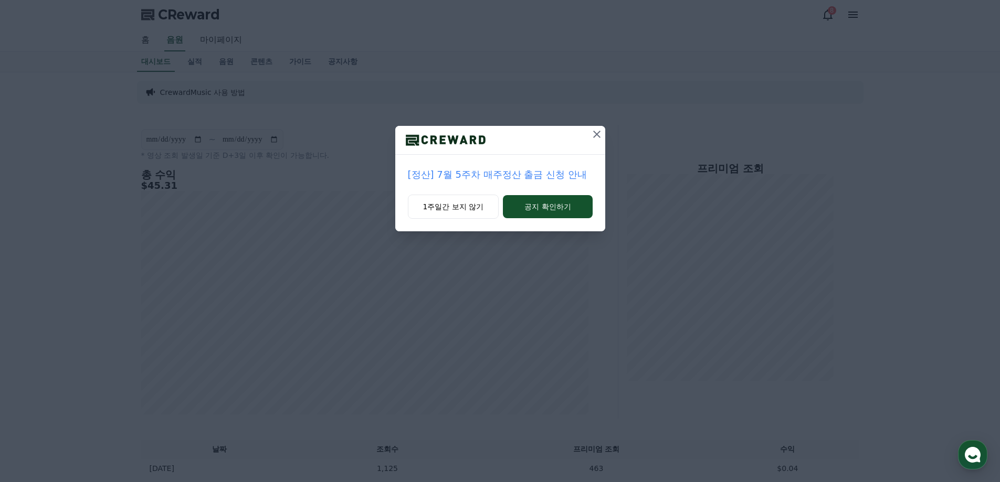
click at [599, 134] on icon at bounding box center [596, 134] width 13 height 13
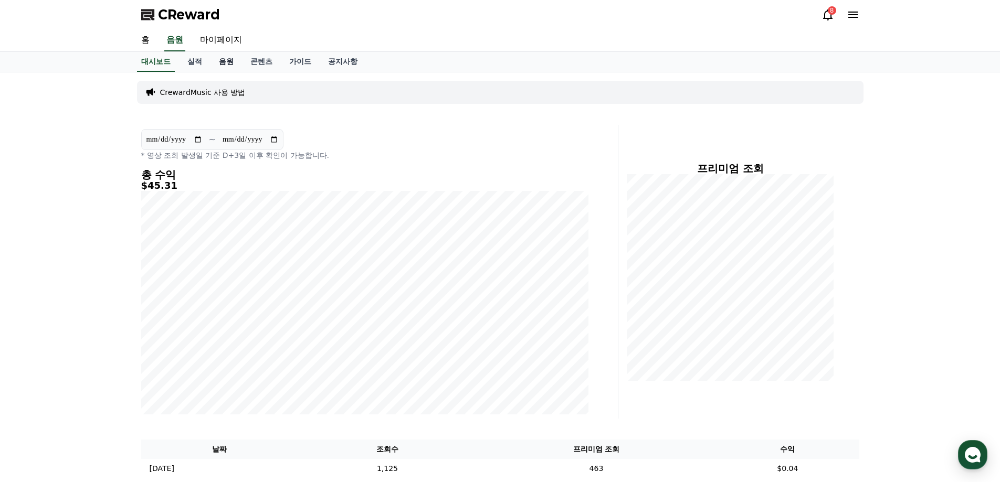
click at [234, 61] on link "음원" at bounding box center [225, 62] width 31 height 20
click at [192, 60] on link "실적" at bounding box center [194, 62] width 31 height 20
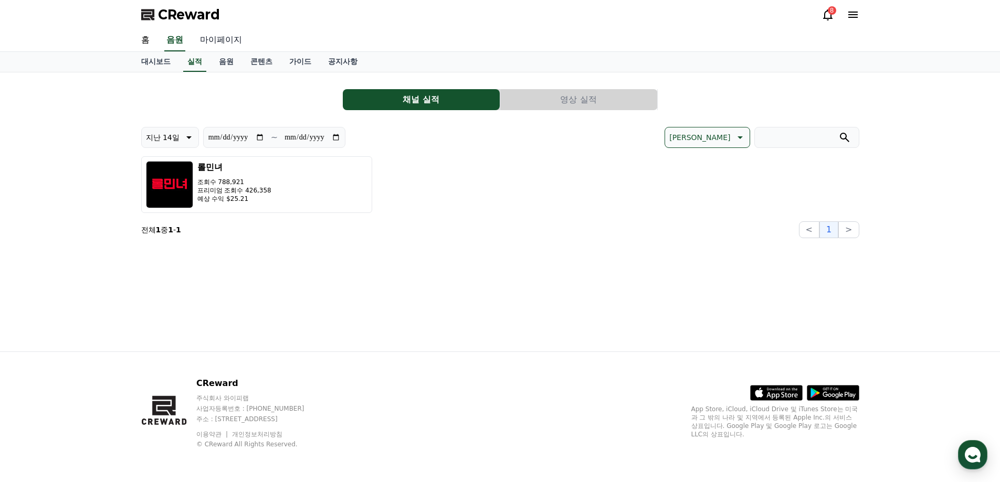
click at [218, 37] on link "마이페이지" at bounding box center [221, 40] width 59 height 22
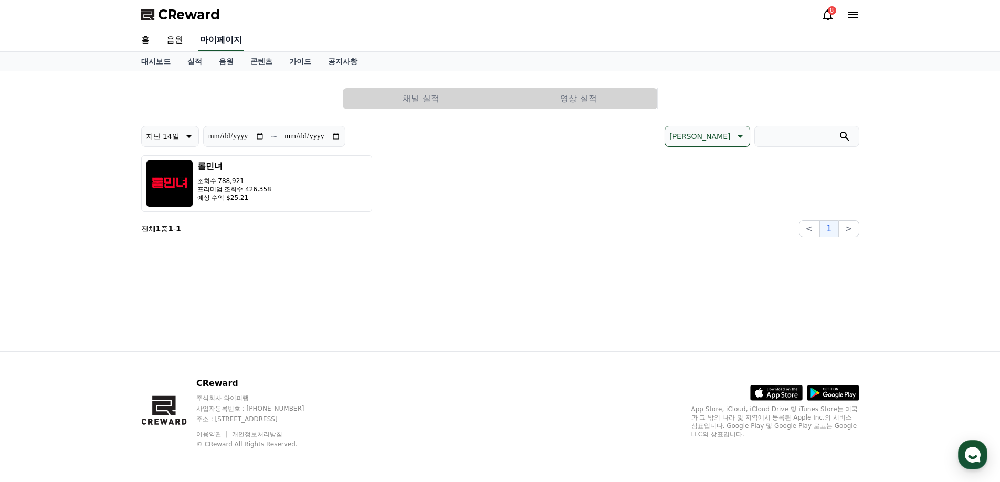
select select "**********"
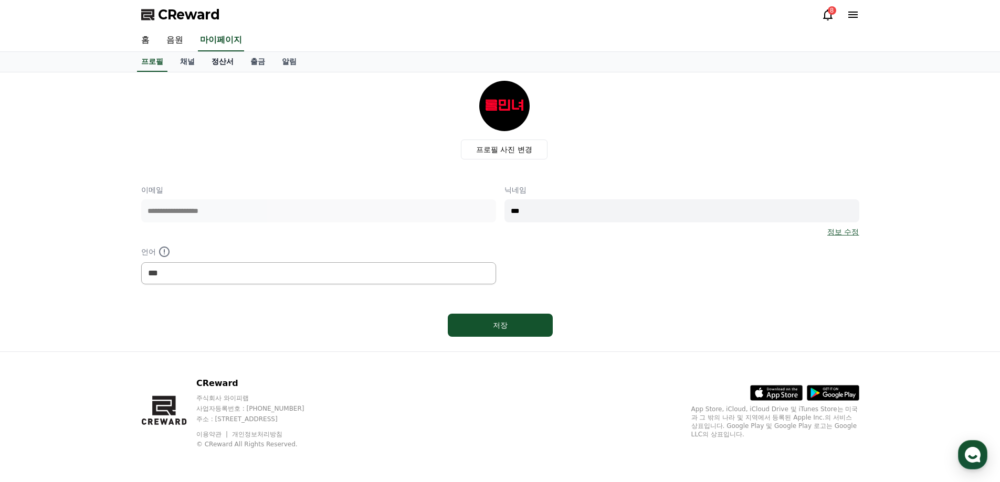
click at [230, 70] on link "정산서" at bounding box center [222, 62] width 39 height 20
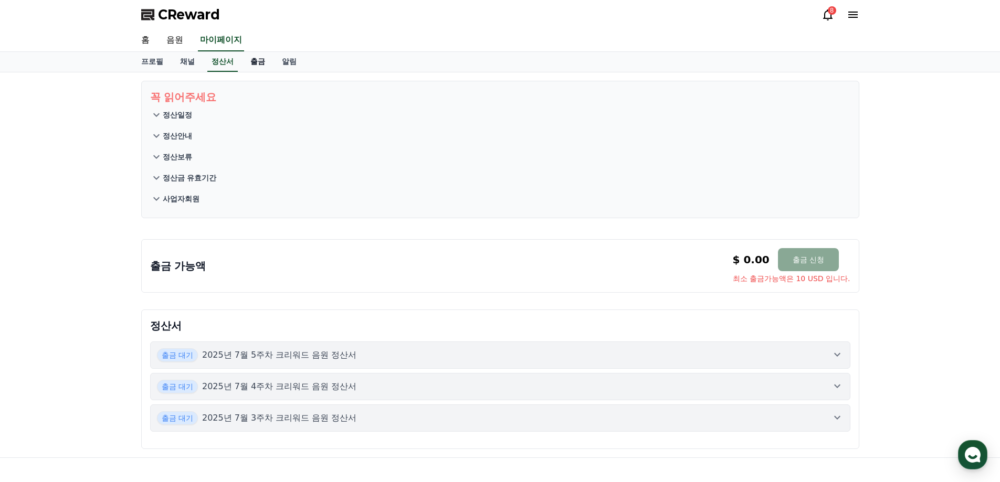
click at [261, 61] on link "출금" at bounding box center [257, 62] width 31 height 20
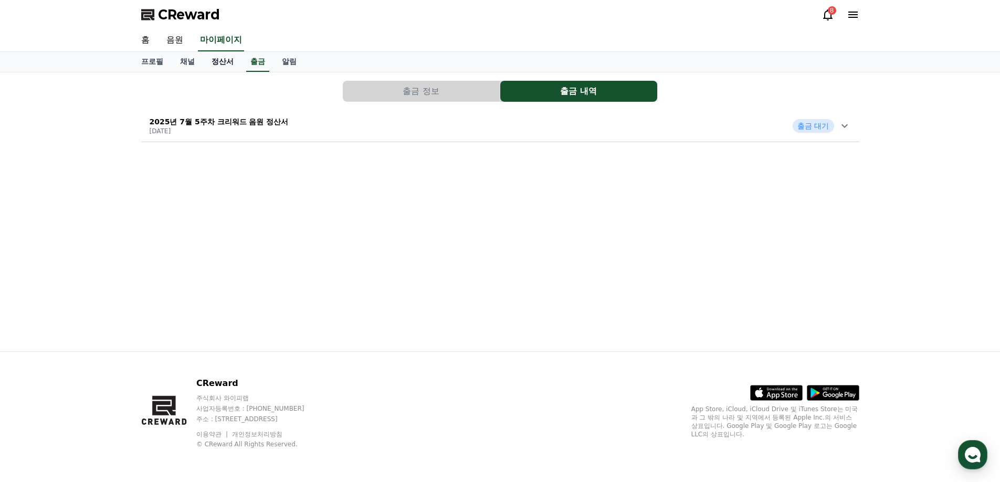
click at [209, 59] on link "정산서" at bounding box center [222, 62] width 39 height 20
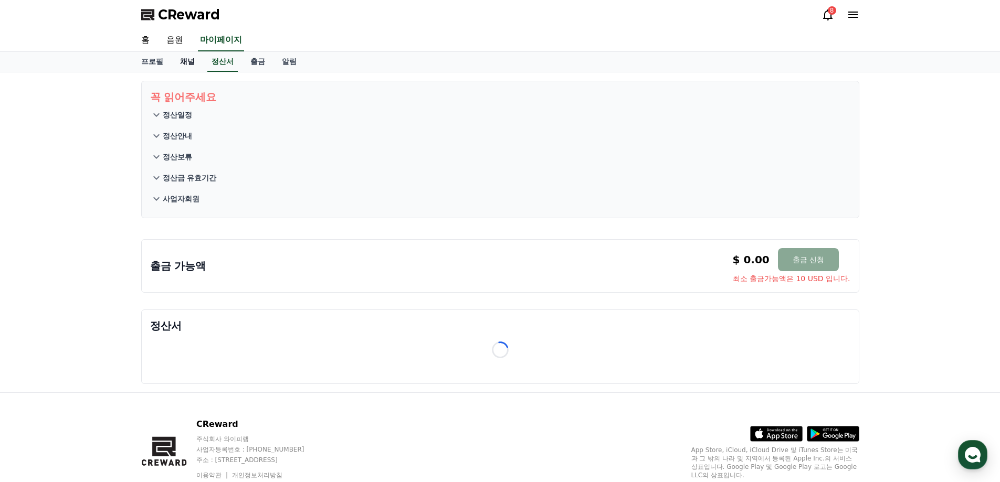
click at [188, 60] on link "채널" at bounding box center [187, 62] width 31 height 20
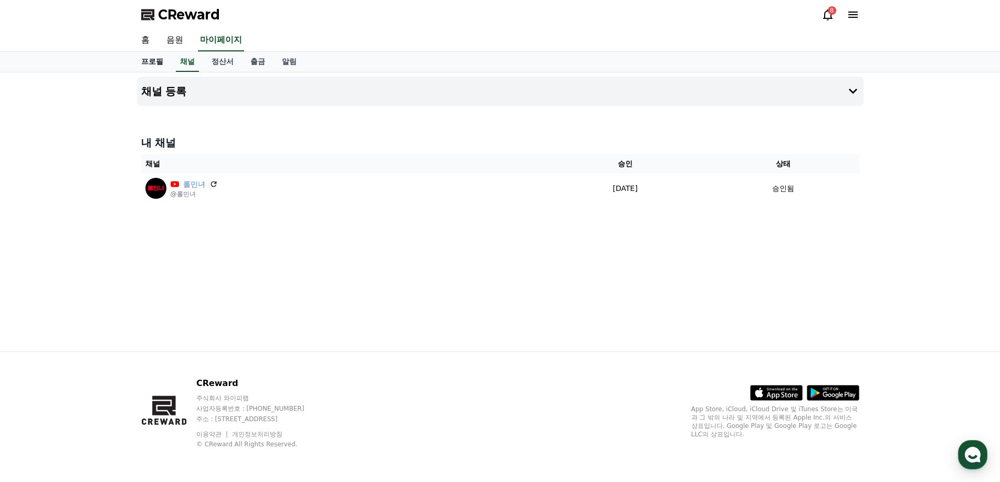
click at [151, 67] on link "프로필" at bounding box center [152, 62] width 39 height 20
select select "**********"
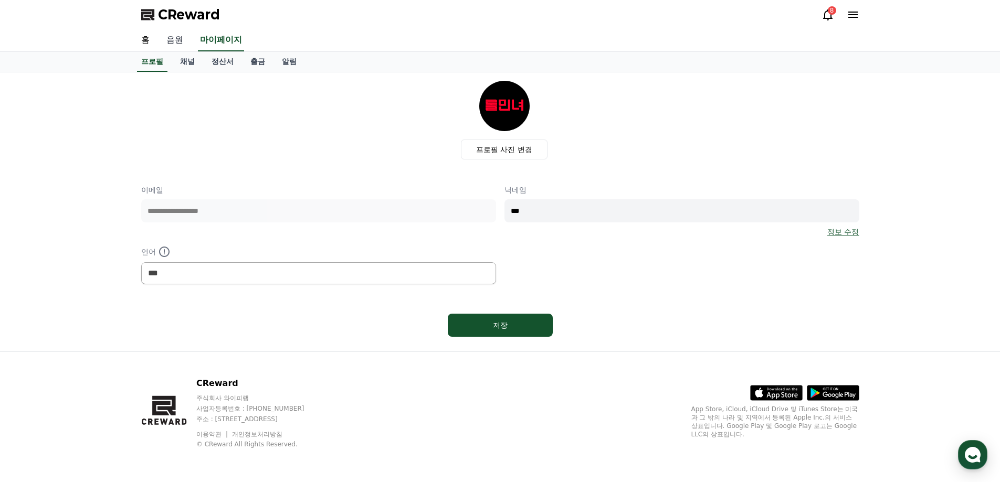
click at [174, 41] on link "음원" at bounding box center [175, 40] width 34 height 22
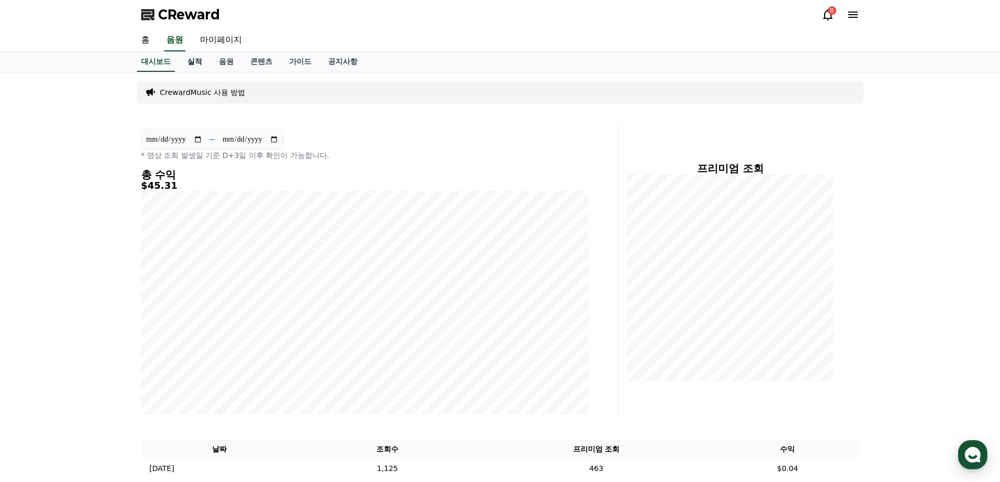
click at [193, 61] on link "실적" at bounding box center [194, 62] width 31 height 20
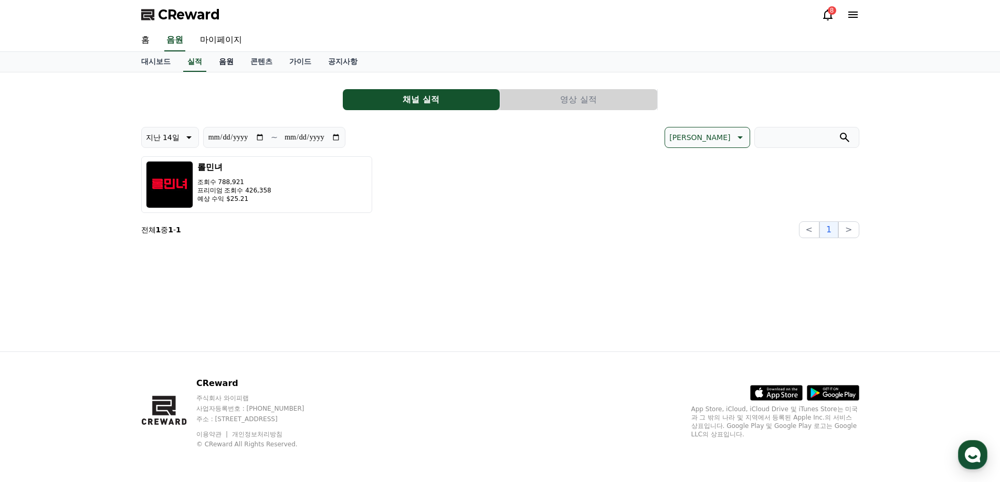
click at [233, 59] on link "음원" at bounding box center [225, 62] width 31 height 20
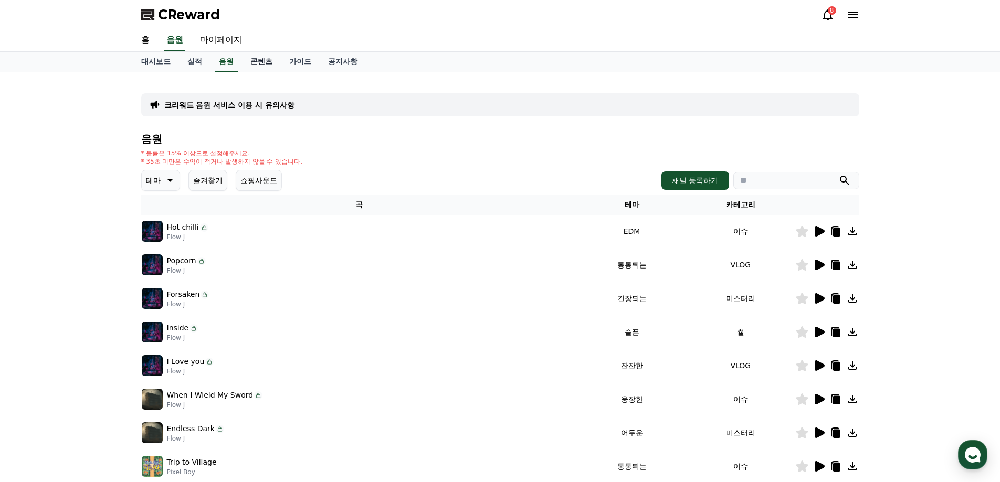
click at [266, 62] on link "콘텐츠" at bounding box center [261, 62] width 39 height 20
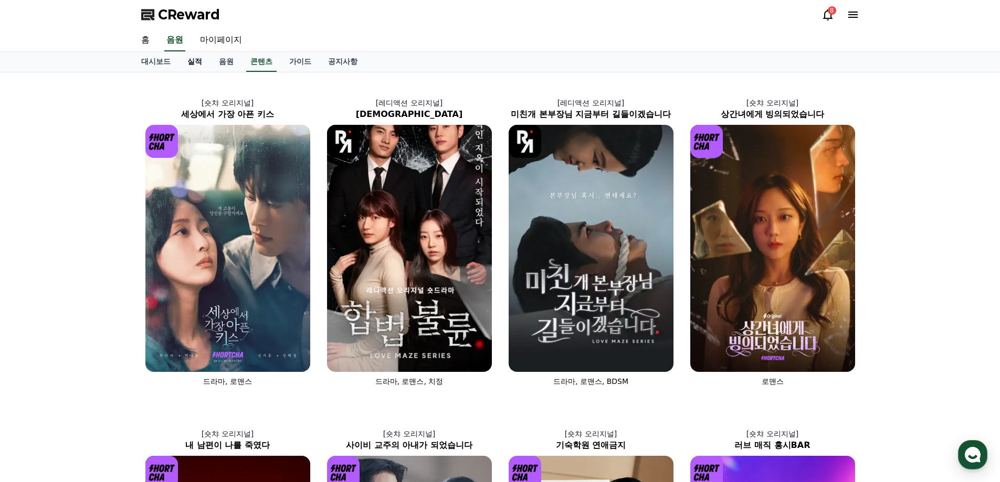
click at [200, 66] on link "실적" at bounding box center [194, 62] width 31 height 20
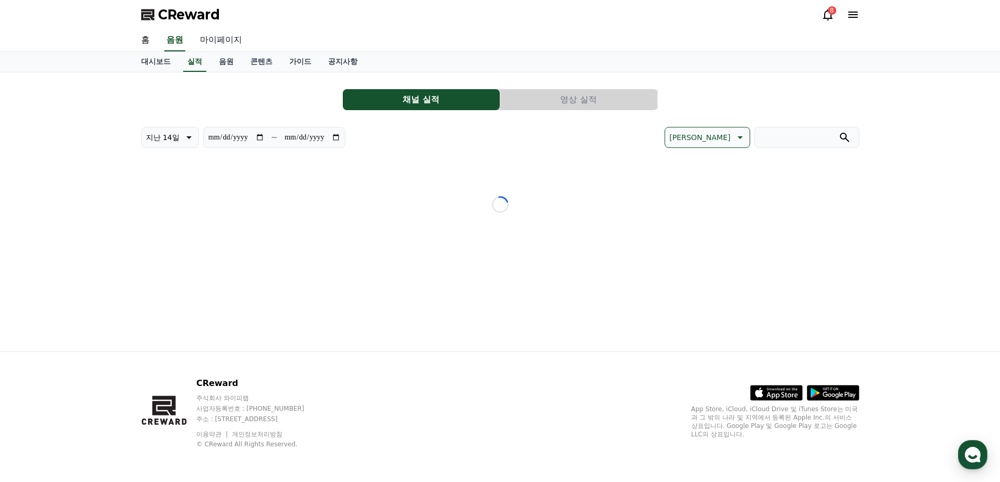
click at [216, 42] on link "마이페이지" at bounding box center [221, 40] width 59 height 22
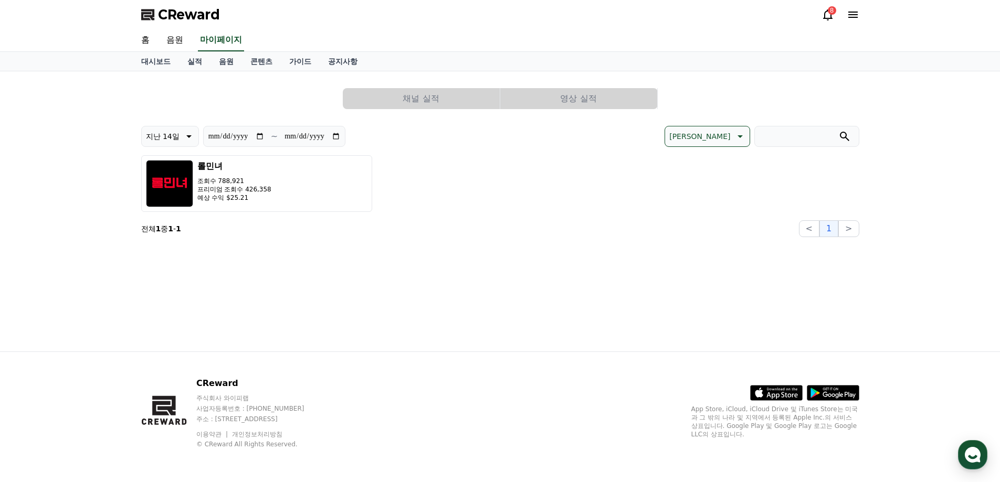
select select "**********"
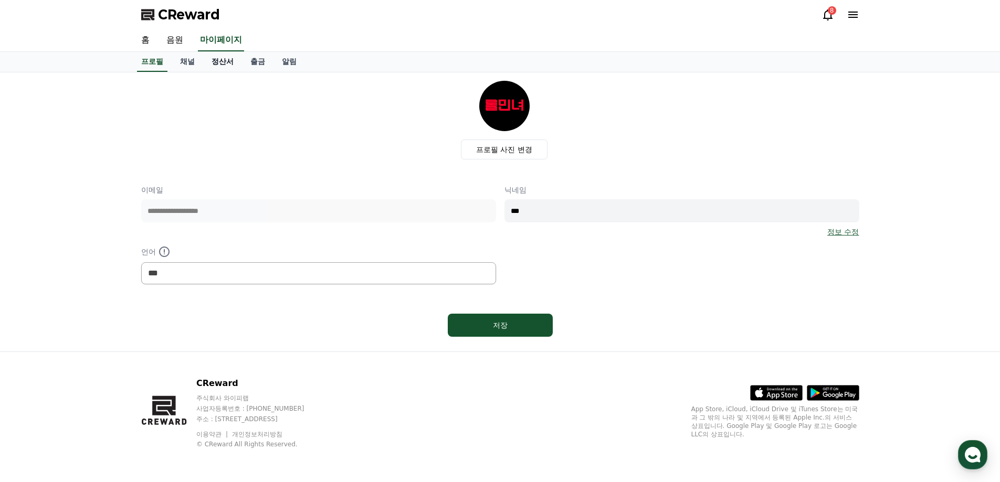
click at [219, 61] on link "정산서" at bounding box center [222, 62] width 39 height 20
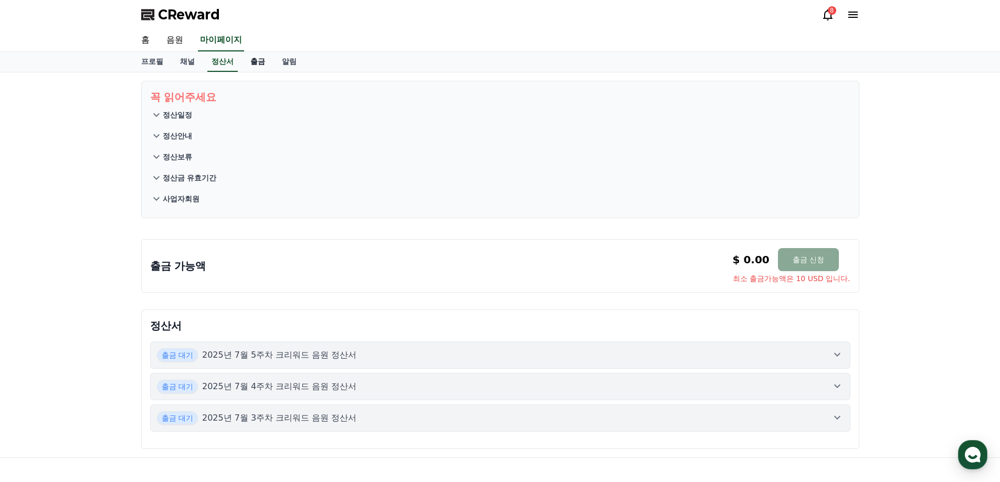
click at [256, 70] on link "출금" at bounding box center [257, 62] width 31 height 20
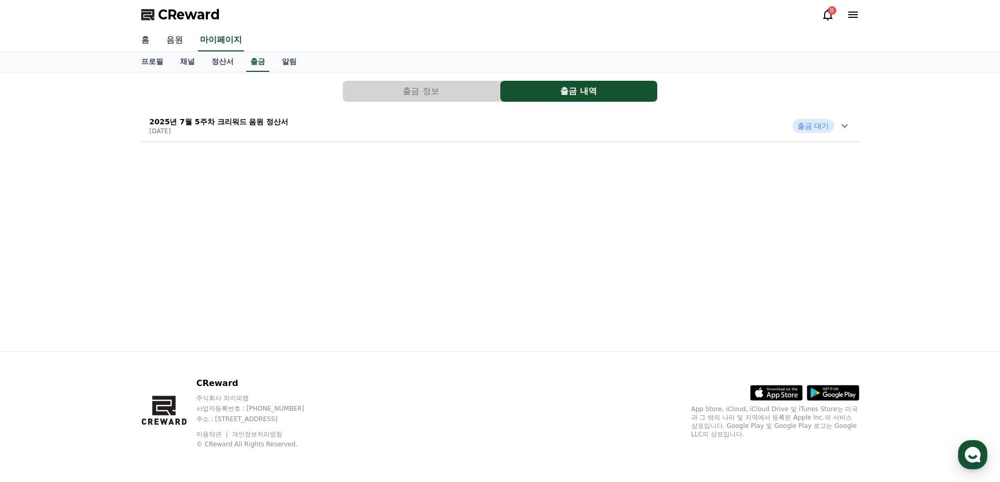
click at [837, 127] on div "출금 대기" at bounding box center [821, 126] width 58 height 14
click at [144, 62] on link "프로필" at bounding box center [152, 62] width 39 height 20
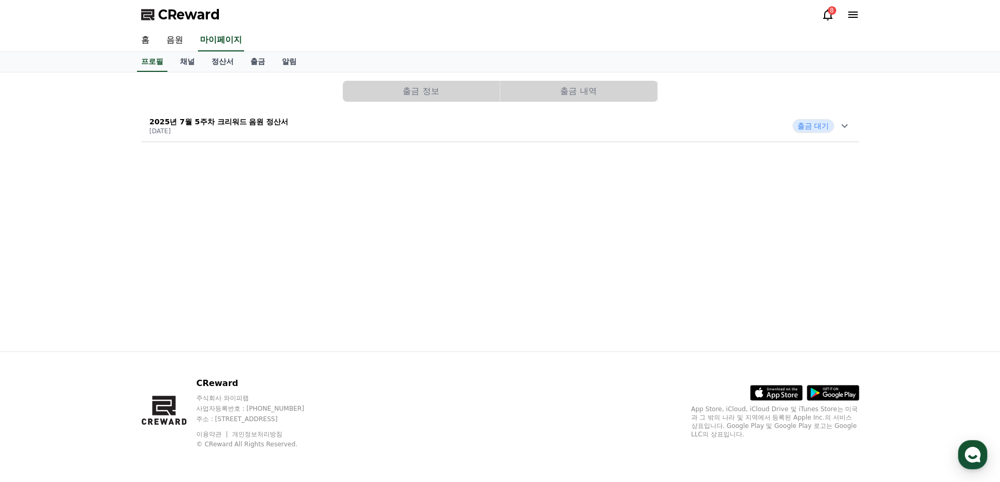
select select "**********"
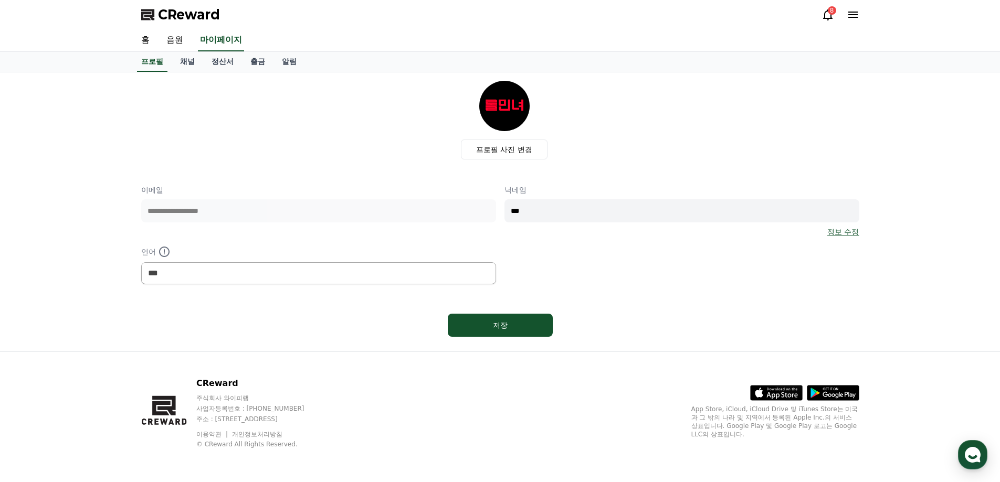
click at [181, 7] on span "CReward" at bounding box center [189, 14] width 62 height 17
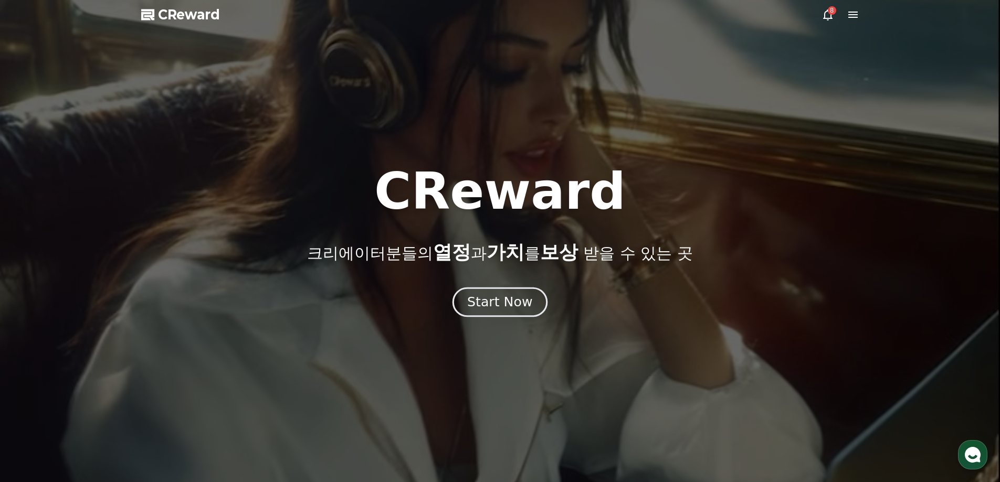
click at [502, 312] on button "Start Now" at bounding box center [499, 302] width 95 height 30
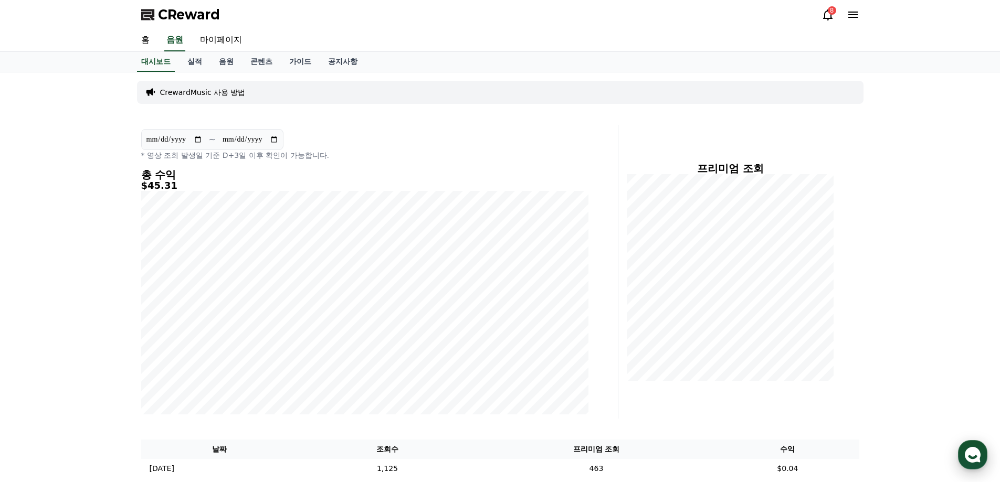
click at [970, 454] on use "button" at bounding box center [973, 455] width 16 height 16
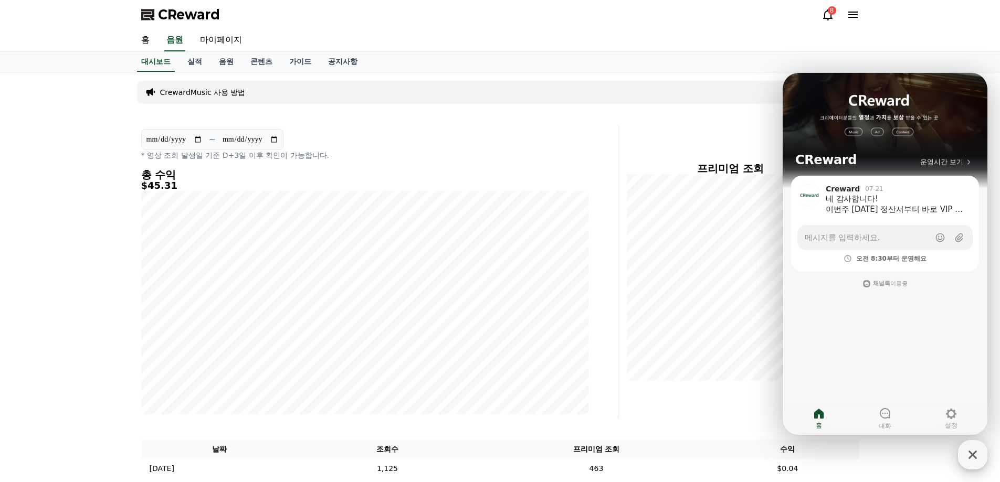
click at [976, 449] on icon "button" at bounding box center [972, 455] width 19 height 19
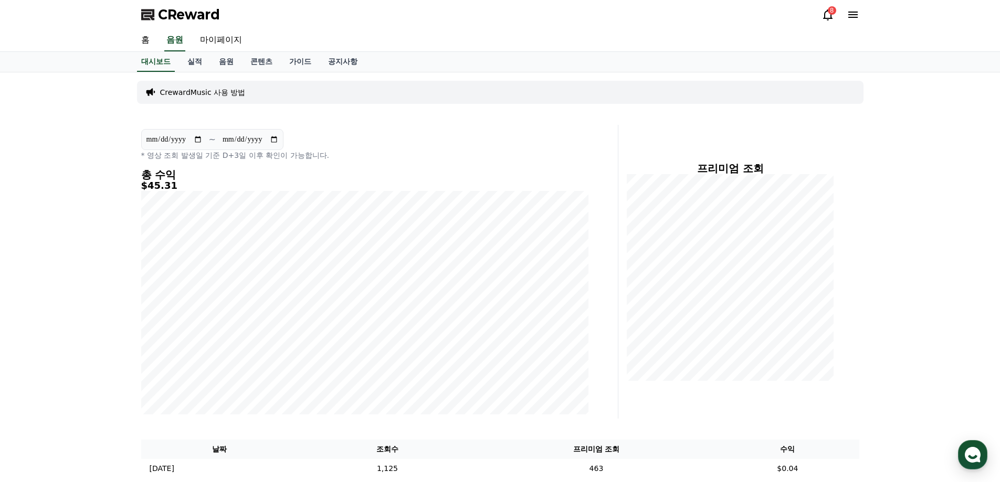
click at [829, 19] on icon at bounding box center [827, 14] width 9 height 11
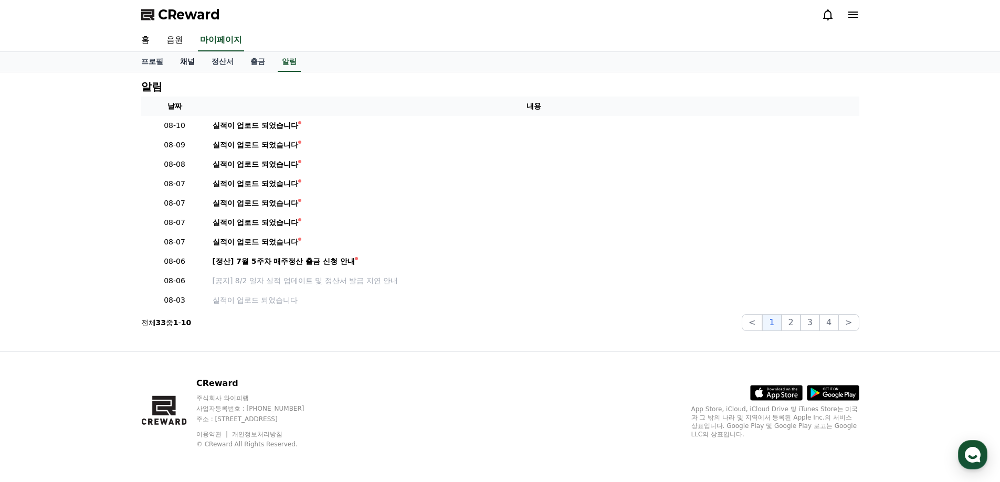
click at [182, 56] on link "채널" at bounding box center [187, 62] width 31 height 20
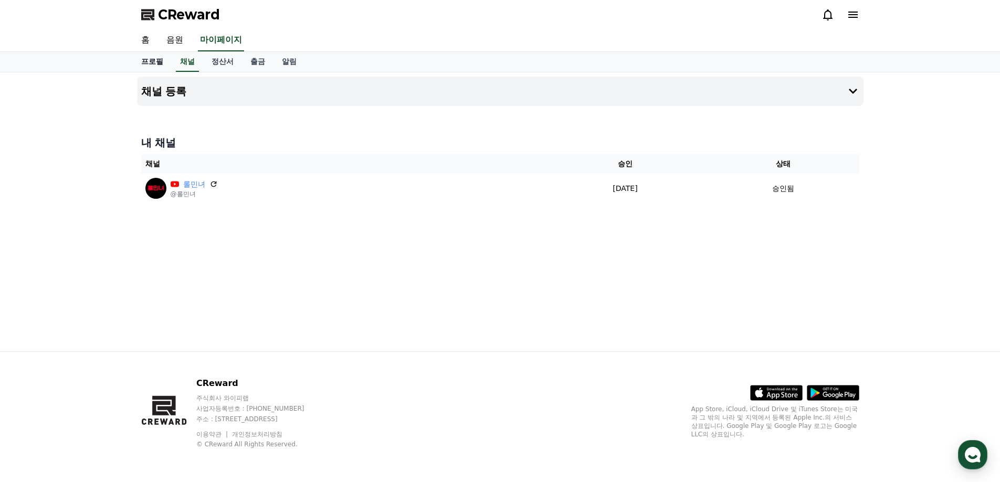
click at [162, 58] on link "프로필" at bounding box center [152, 62] width 39 height 20
select select "**********"
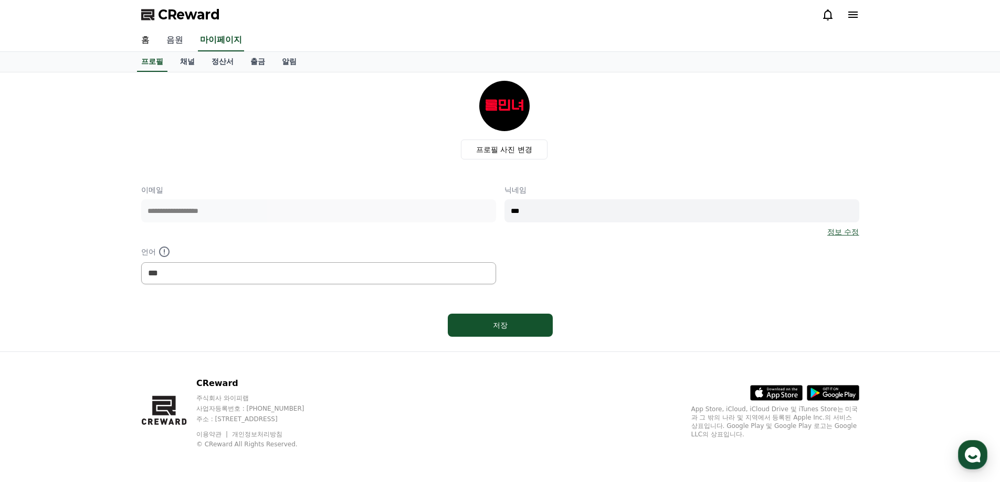
click at [180, 37] on link "음원" at bounding box center [175, 40] width 34 height 22
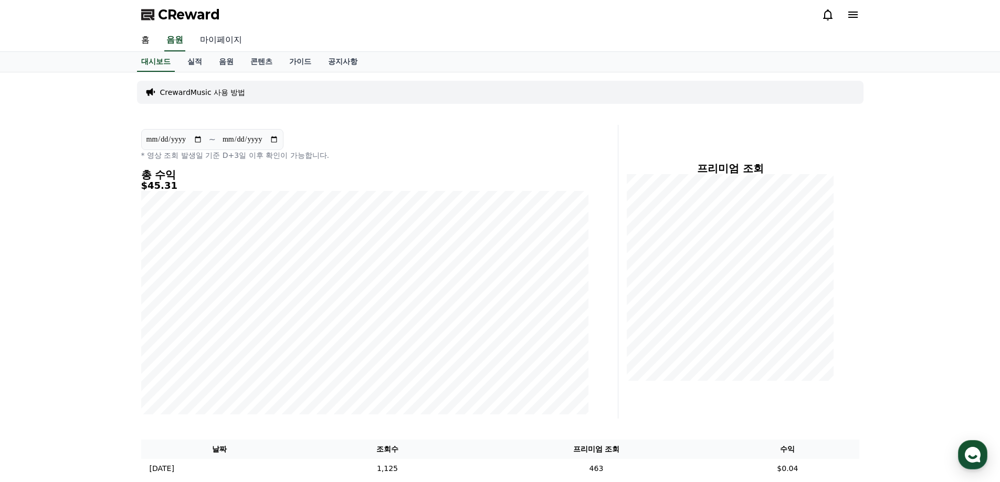
click at [218, 41] on link "마이페이지" at bounding box center [221, 40] width 59 height 22
select select "**********"
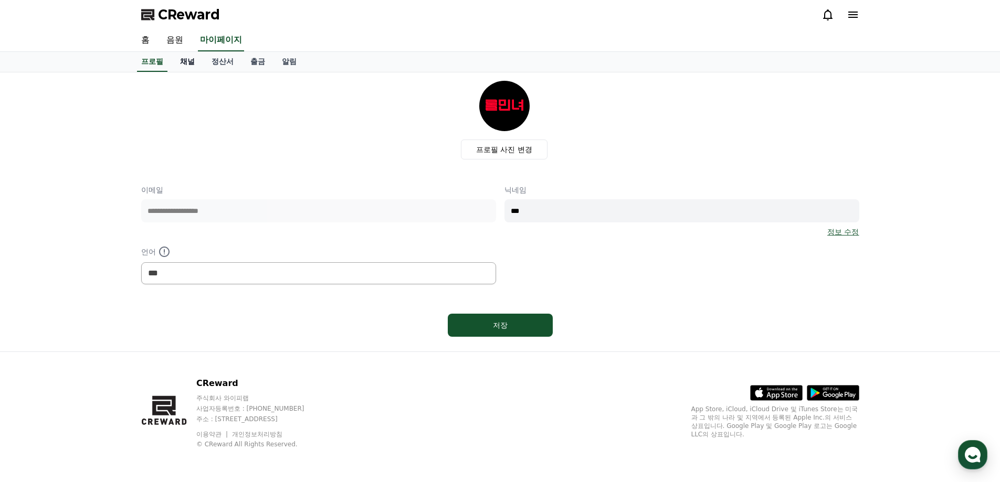
click at [187, 61] on link "채널" at bounding box center [187, 62] width 31 height 20
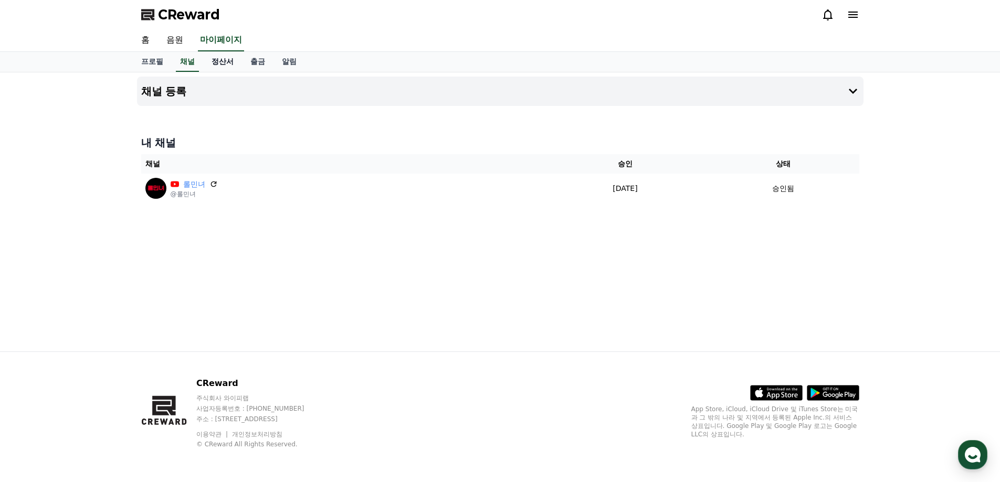
click at [216, 59] on link "정산서" at bounding box center [222, 62] width 39 height 20
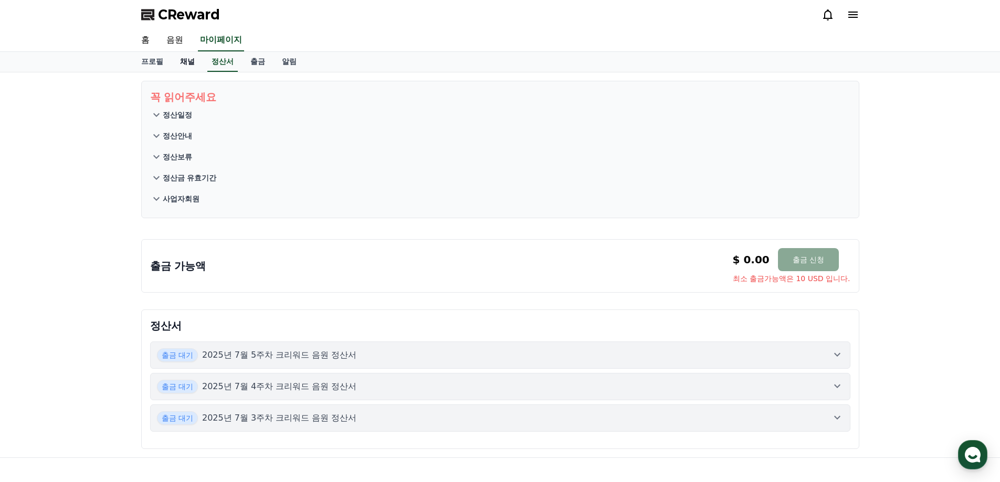
click at [187, 59] on link "채널" at bounding box center [187, 62] width 31 height 20
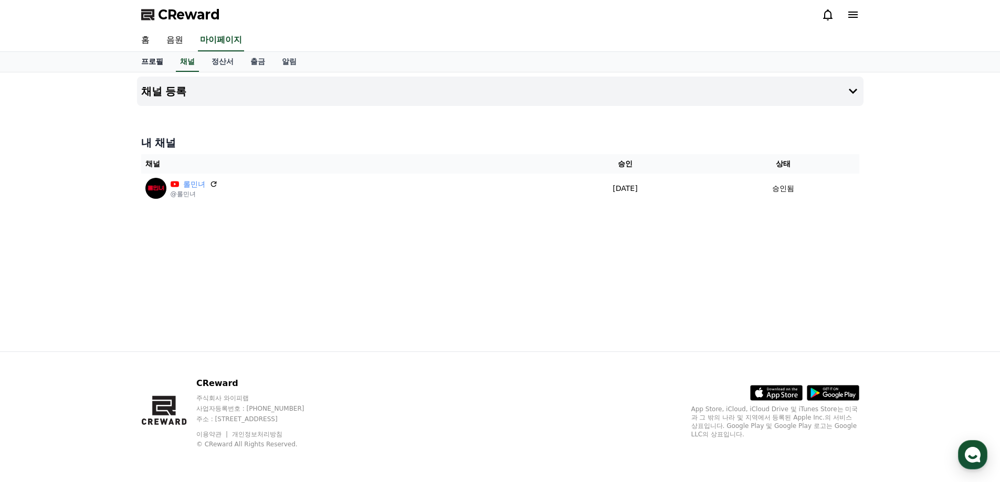
click at [160, 61] on link "프로필" at bounding box center [152, 62] width 39 height 20
select select "**********"
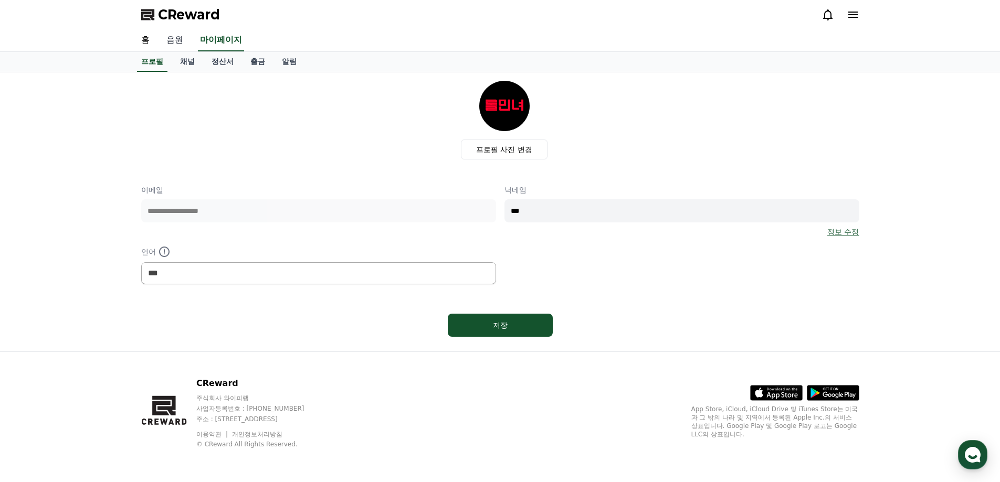
click at [175, 36] on link "음원" at bounding box center [175, 40] width 34 height 22
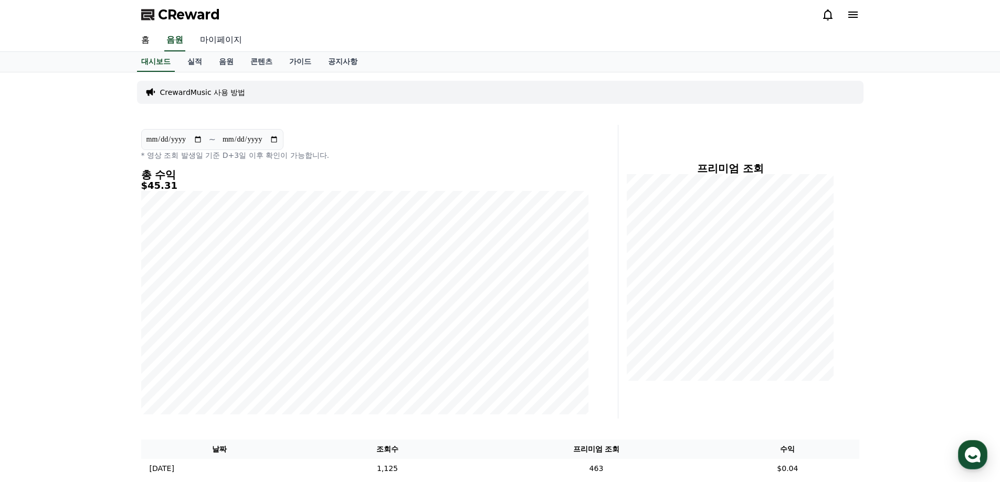
click at [216, 44] on link "마이페이지" at bounding box center [221, 40] width 59 height 22
select select "**********"
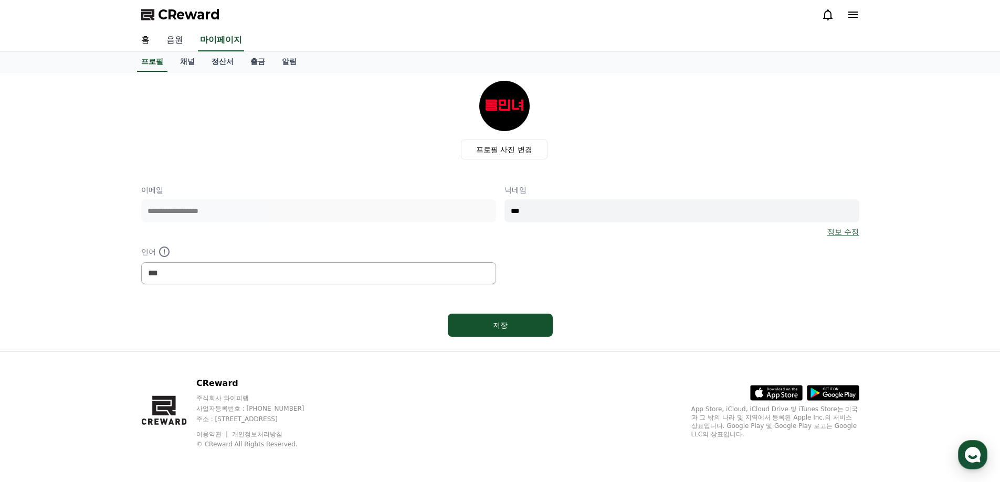
click at [171, 36] on link "음원" at bounding box center [175, 40] width 34 height 22
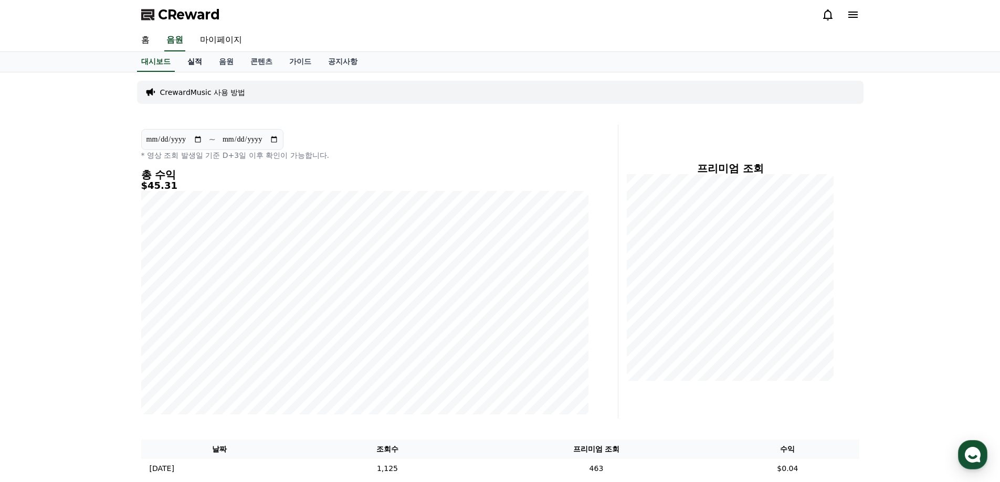
click at [191, 56] on link "실적" at bounding box center [194, 62] width 31 height 20
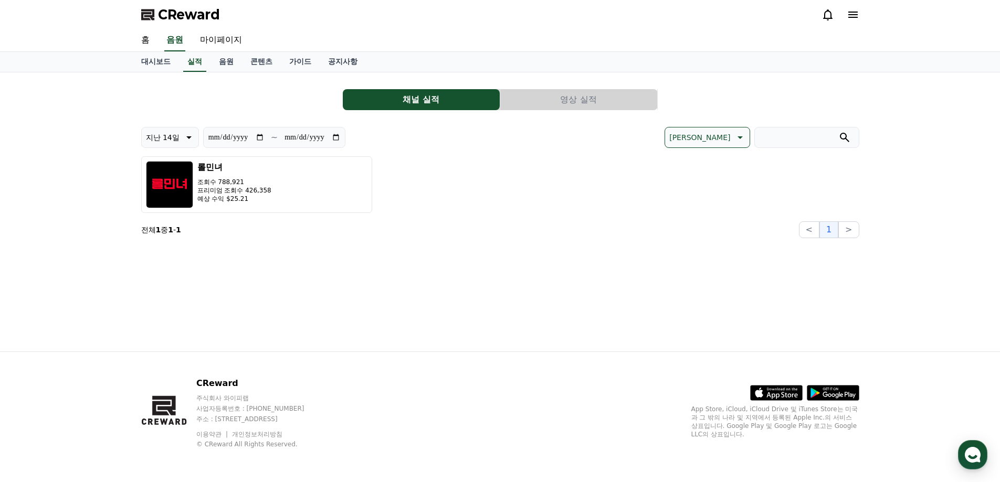
click at [179, 136] on button "지난 14일" at bounding box center [170, 137] width 58 height 21
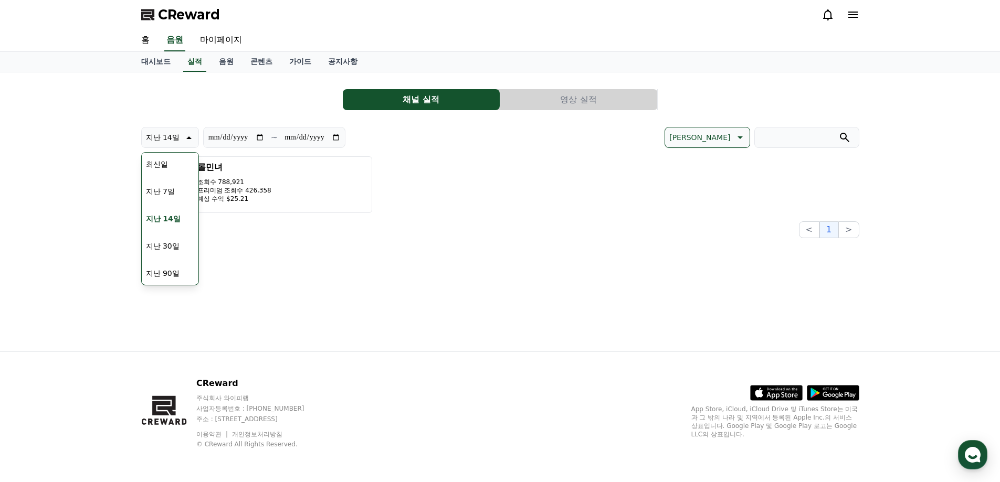
drag, startPoint x: 181, startPoint y: 249, endPoint x: 173, endPoint y: 246, distance: 8.3
click at [180, 249] on button "지난 30일" at bounding box center [163, 246] width 42 height 23
click at [177, 246] on button "지난 30일" at bounding box center [163, 246] width 42 height 23
type input "**********"
click at [173, 246] on button "지난 30일" at bounding box center [163, 246] width 42 height 23
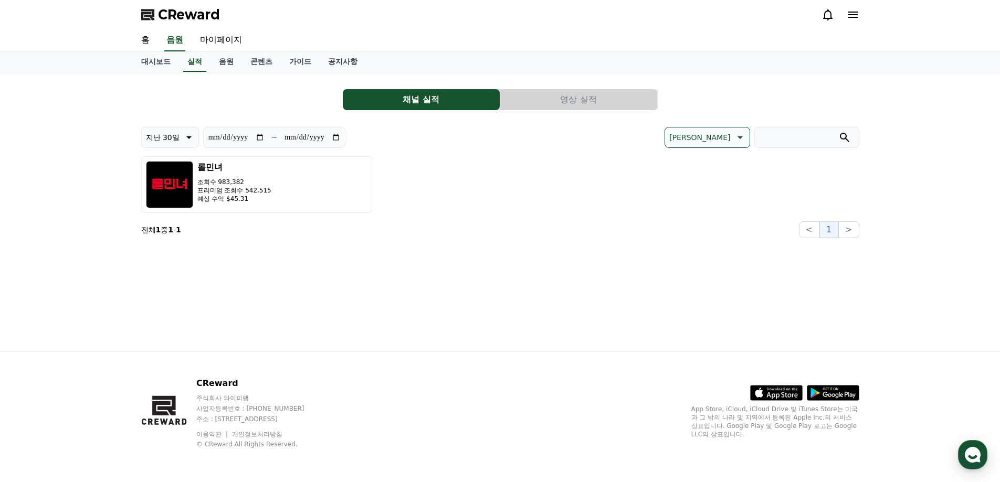
click at [350, 277] on div "**********" at bounding box center [500, 211] width 735 height 279
click at [189, 144] on button "지난 30일" at bounding box center [170, 137] width 58 height 21
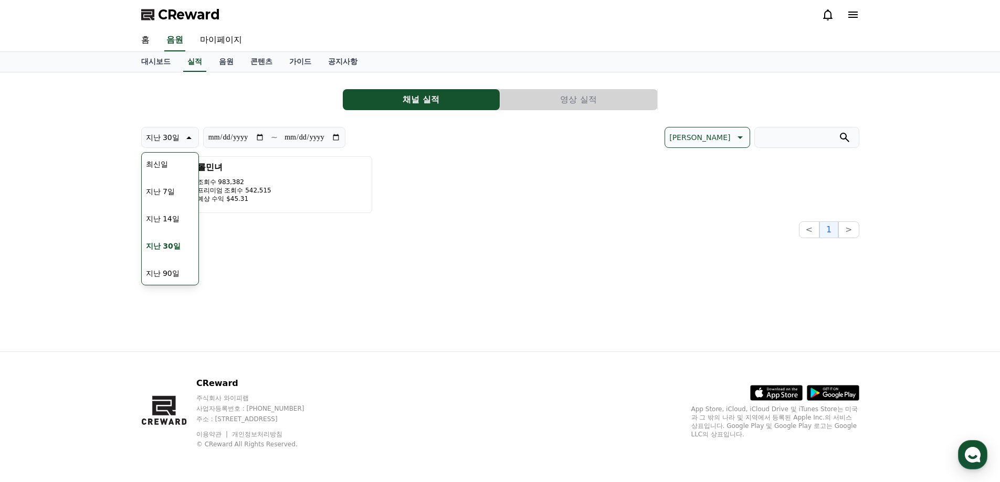
click at [189, 143] on icon at bounding box center [188, 137] width 13 height 13
click at [339, 293] on div "**********" at bounding box center [500, 211] width 735 height 279
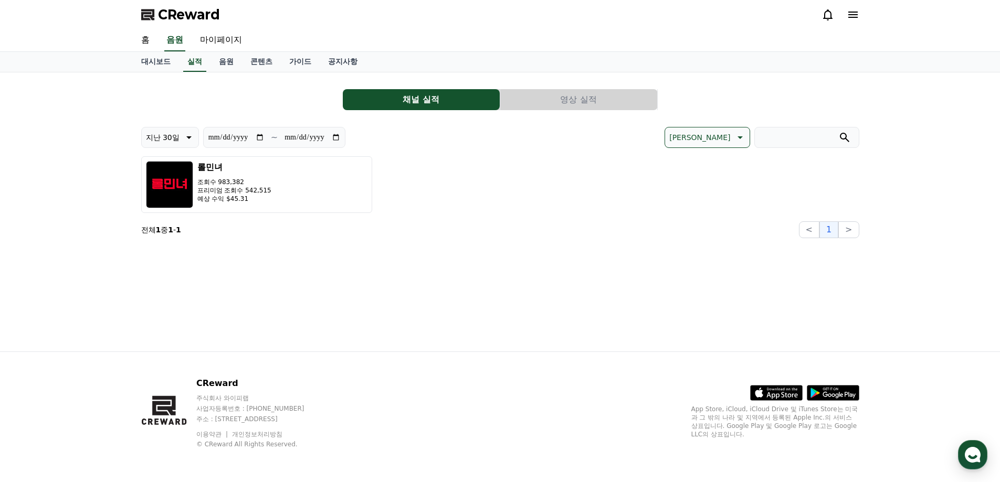
click at [187, 19] on span "CReward" at bounding box center [189, 14] width 62 height 17
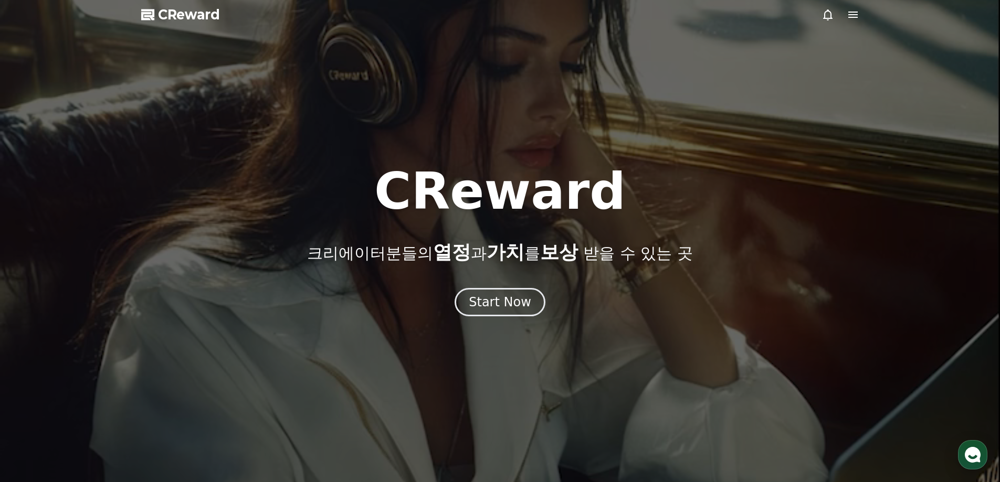
click at [187, 19] on span "CReward" at bounding box center [189, 14] width 62 height 17
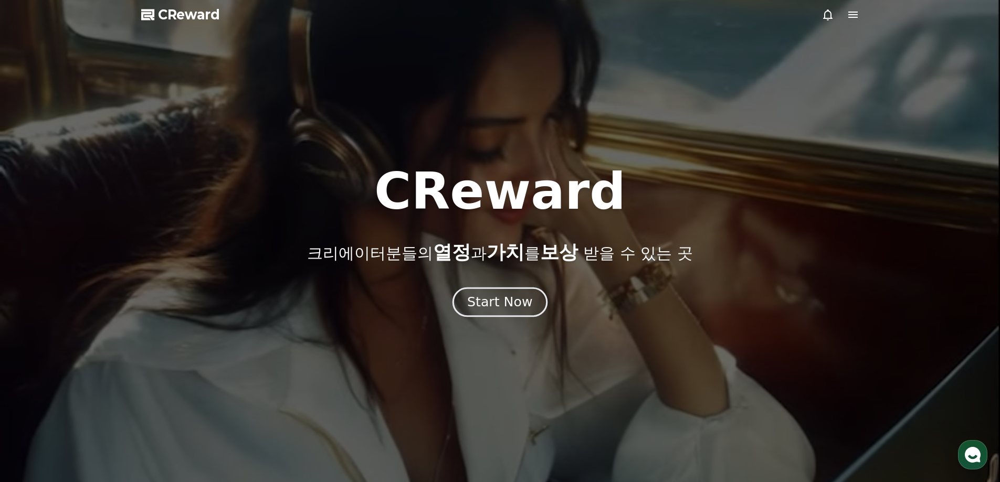
click at [498, 310] on div "Start Now" at bounding box center [499, 302] width 65 height 18
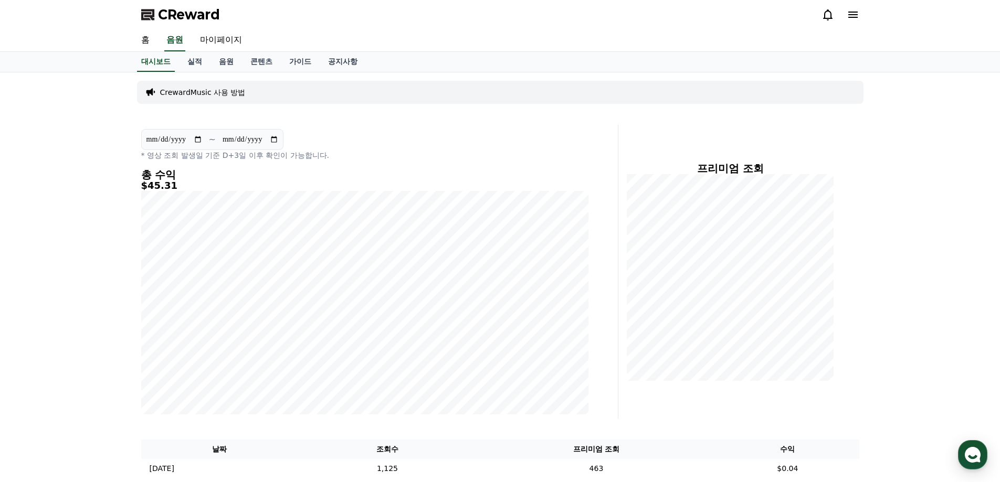
click at [189, 13] on span "CReward" at bounding box center [189, 14] width 62 height 17
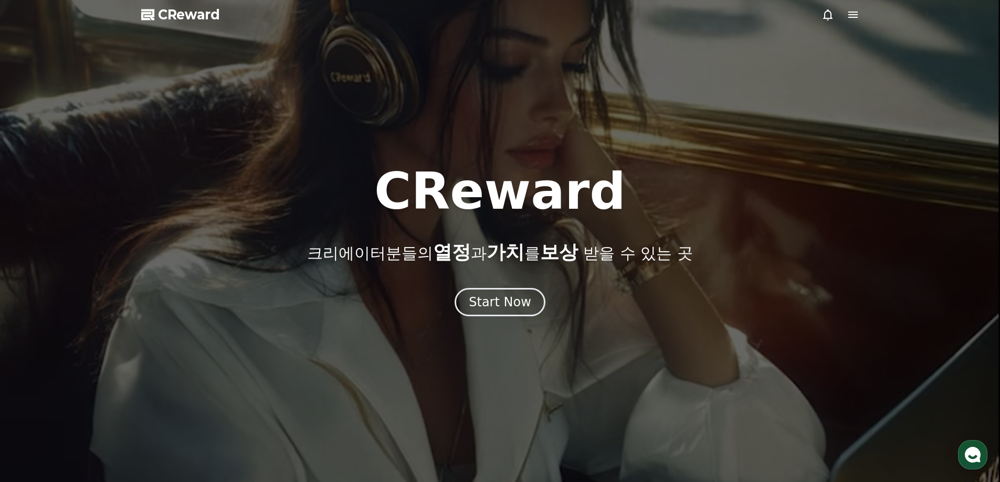
click at [852, 15] on icon at bounding box center [852, 15] width 9 height 6
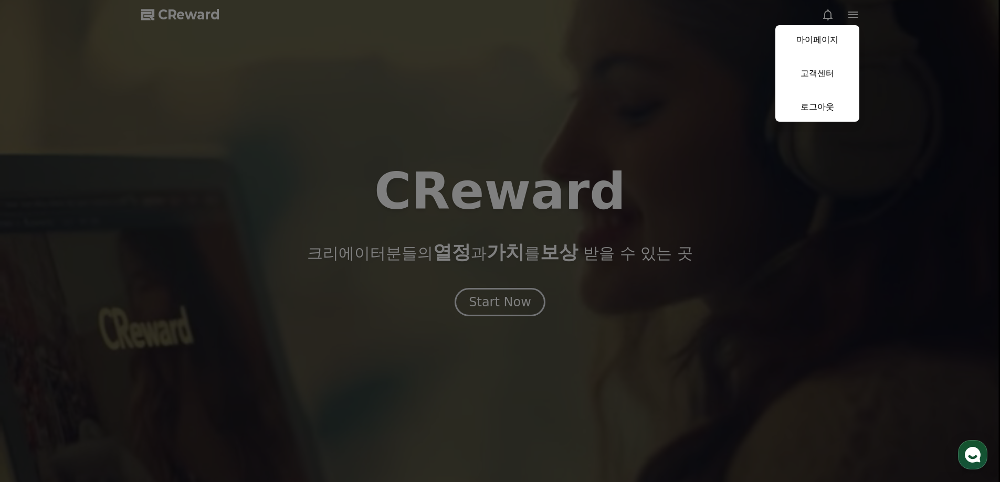
click at [755, 156] on button "close" at bounding box center [500, 241] width 1000 height 482
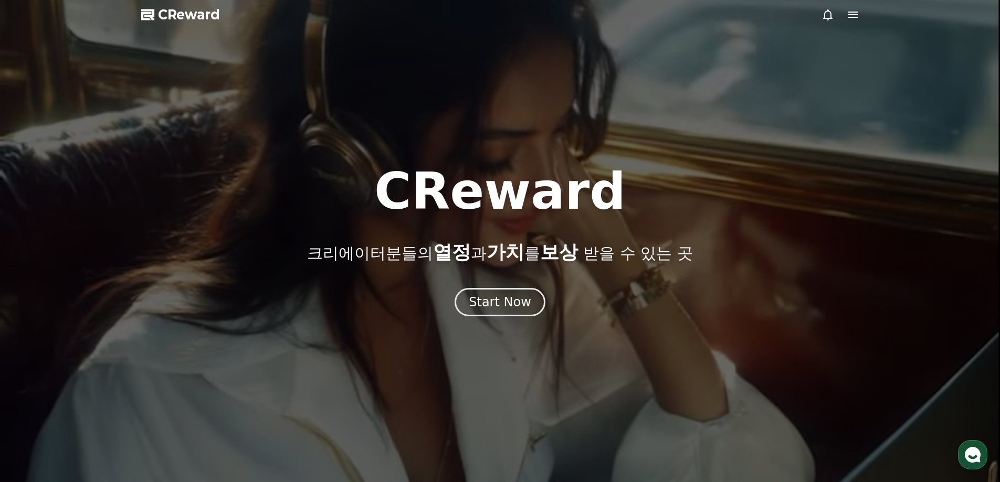
click at [850, 10] on icon at bounding box center [853, 14] width 13 height 13
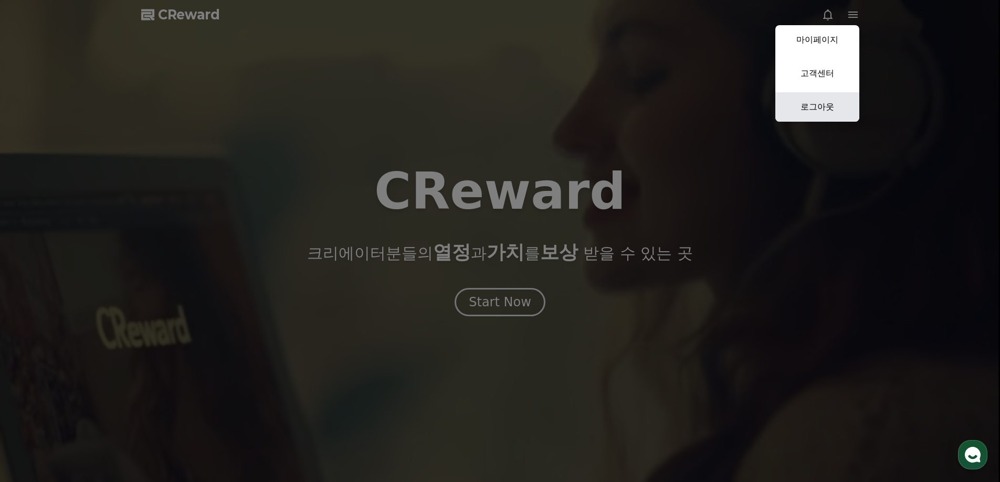
click at [824, 108] on link "로그아웃" at bounding box center [817, 106] width 84 height 29
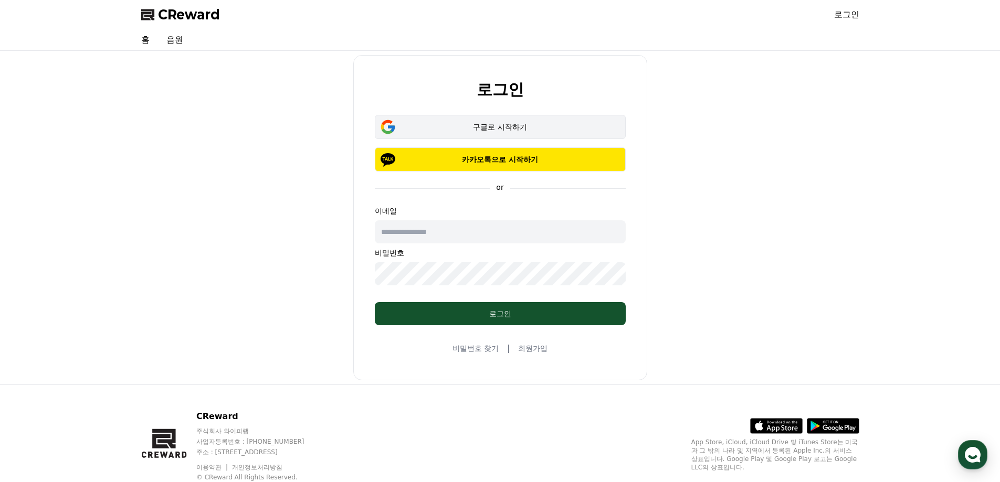
click at [481, 127] on div "구글로 시작하기" at bounding box center [500, 127] width 220 height 10
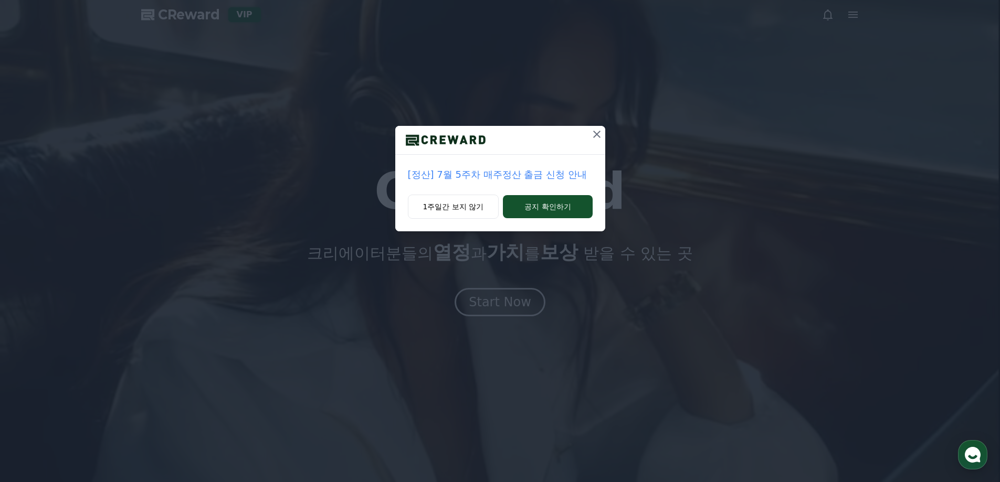
click at [597, 134] on icon at bounding box center [596, 134] width 13 height 13
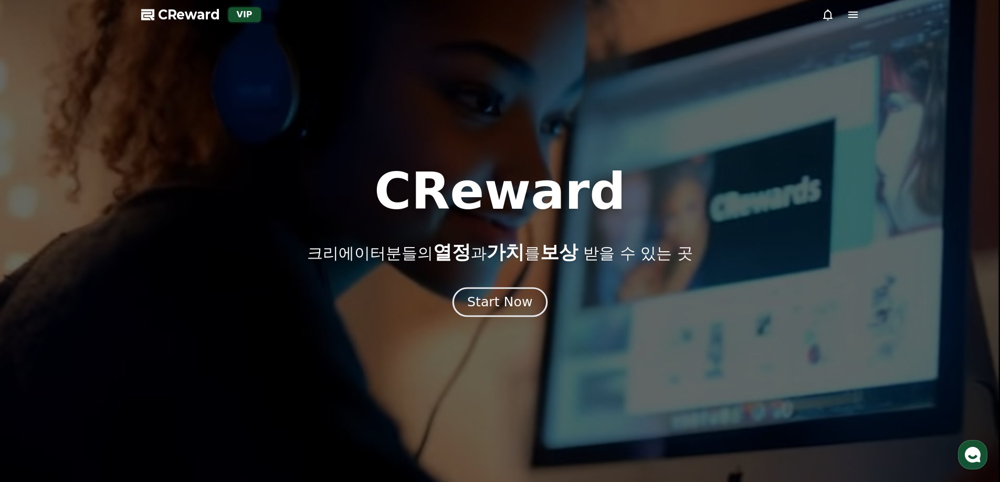
click at [492, 299] on div "Start Now" at bounding box center [499, 302] width 65 height 18
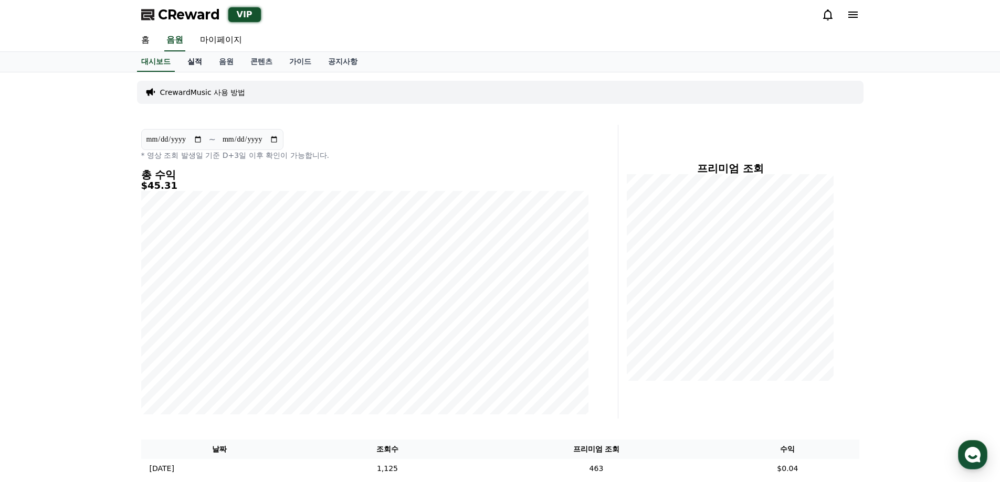
click at [199, 67] on link "실적" at bounding box center [194, 62] width 31 height 20
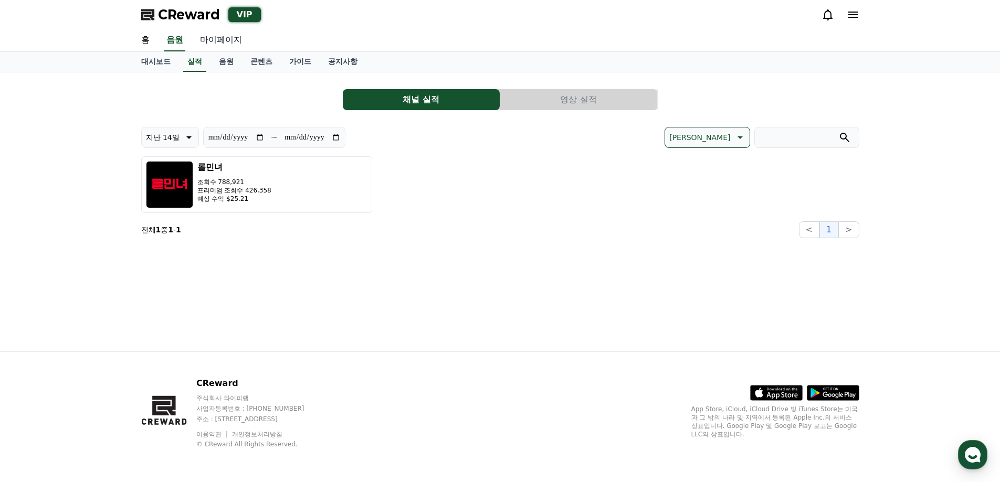
click at [207, 34] on link "마이페이지" at bounding box center [221, 40] width 59 height 22
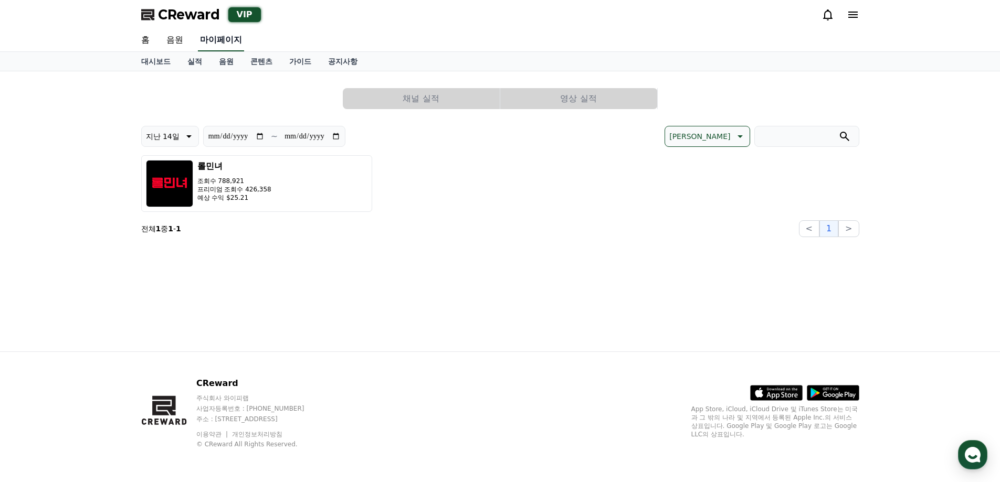
select select "**********"
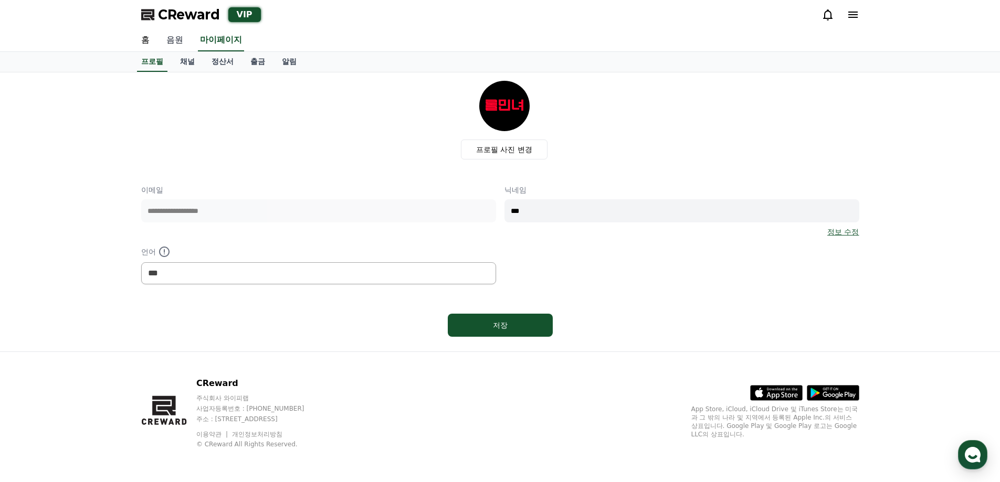
click at [168, 43] on link "음원" at bounding box center [175, 40] width 34 height 22
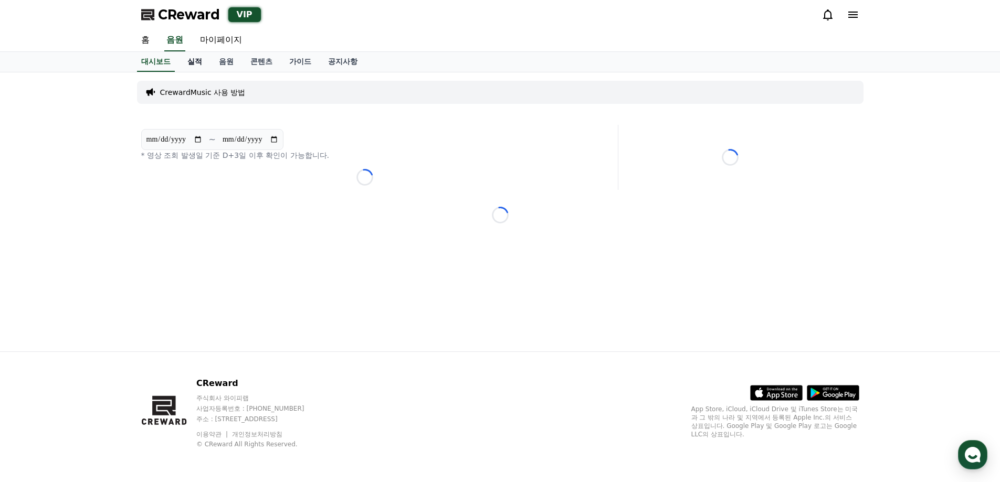
click at [191, 65] on link "실적" at bounding box center [194, 62] width 31 height 20
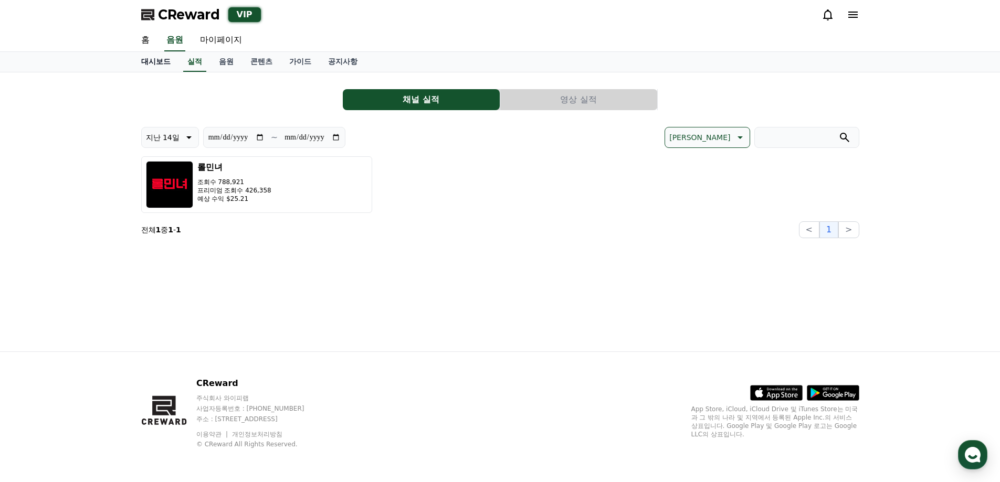
click at [154, 59] on link "대시보드" at bounding box center [156, 62] width 46 height 20
